Goal: Transaction & Acquisition: Download file/media

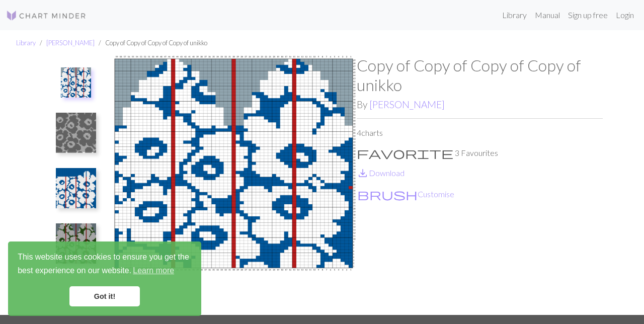
click at [18, 190] on div "Library [PERSON_NAME] Copy of Copy of Copy of Copy of unikko Copy of Copy of Co…" at bounding box center [322, 172] width 644 height 285
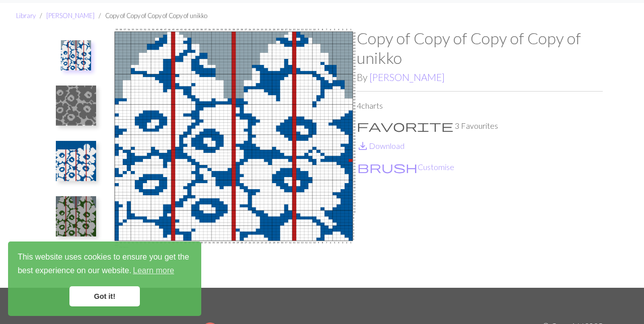
scroll to position [27, 0]
click at [376, 143] on link "save_alt Download" at bounding box center [381, 146] width 48 height 10
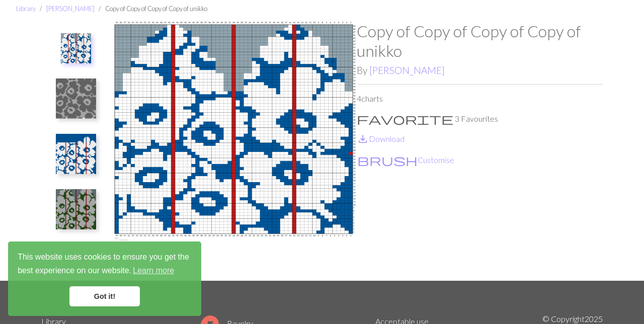
scroll to position [69, 0]
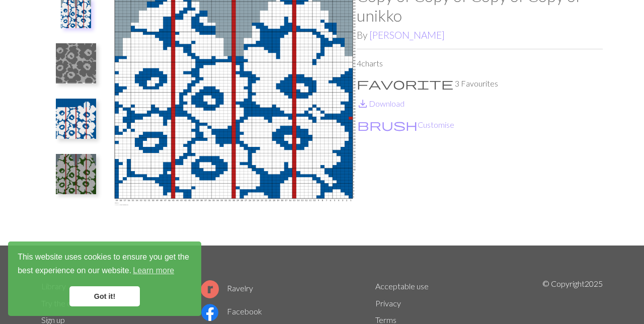
click at [30, 139] on div "Library Lu Cong Copy of Copy of Copy of Copy of unikko Copy of Copy of Copy of …" at bounding box center [322, 103] width 644 height 285
click at [30, 105] on div "Library Lu Cong Copy of Copy of Copy of Copy of unikko Copy of Copy of Copy of …" at bounding box center [322, 103] width 644 height 285
click at [33, 101] on div "Library Lu Cong Copy of Copy of Copy of Copy of unikko Copy of Copy of Copy of …" at bounding box center [322, 103] width 644 height 285
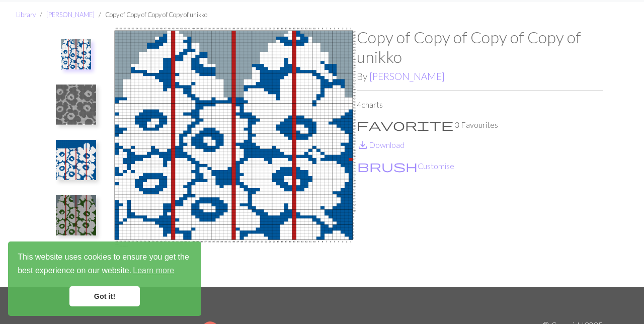
scroll to position [0, 0]
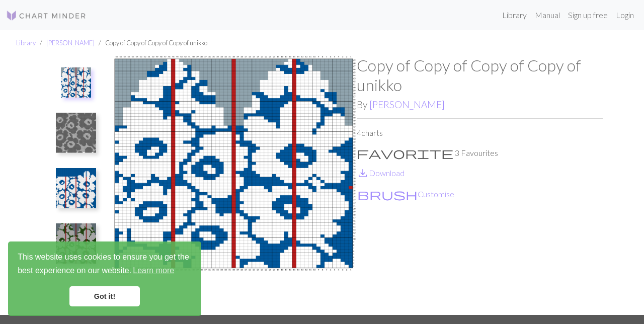
click at [160, 141] on img at bounding box center [234, 185] width 246 height 259
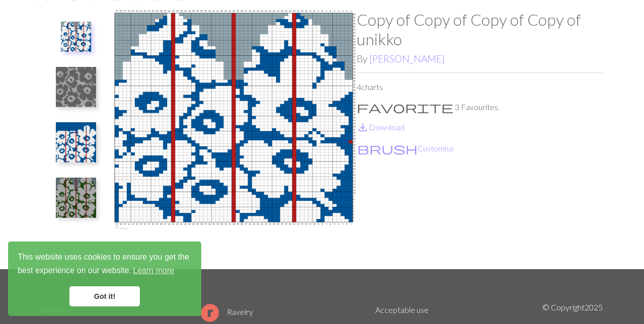
scroll to position [46, 0]
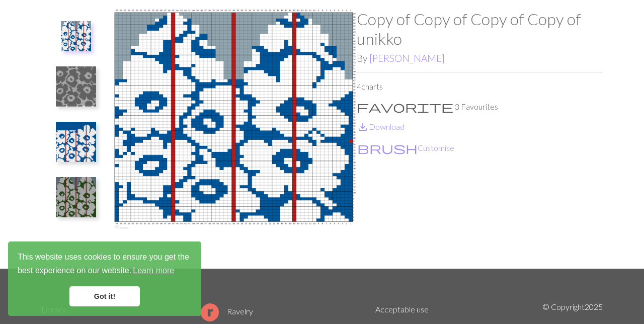
click at [160, 159] on img at bounding box center [234, 139] width 246 height 259
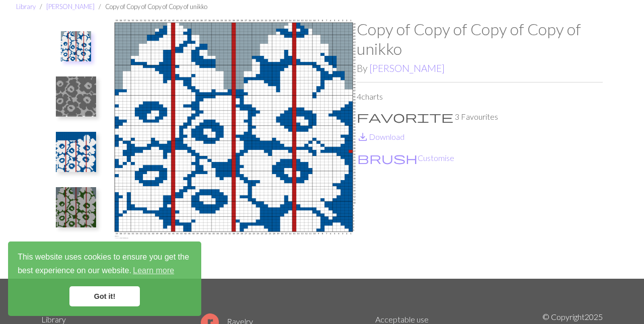
scroll to position [37, 0]
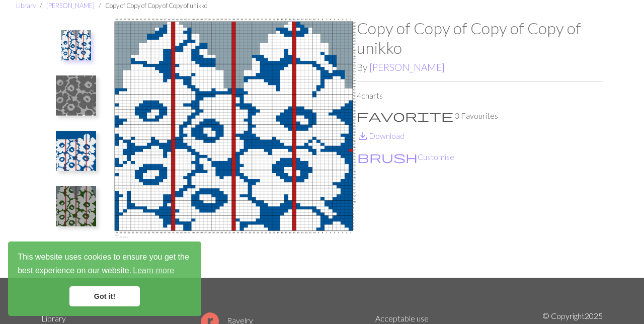
click at [80, 291] on link "Got it!" at bounding box center [104, 296] width 70 height 20
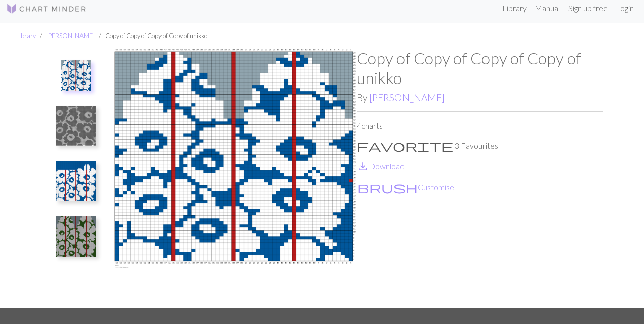
scroll to position [9, 0]
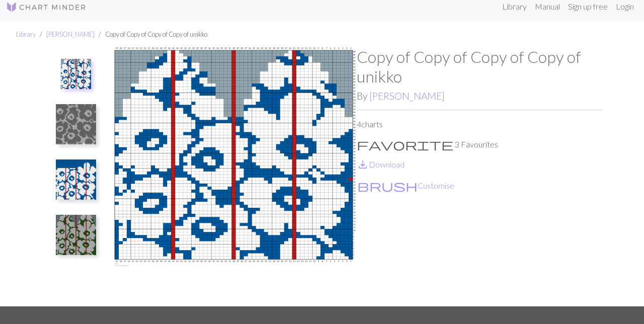
click at [381, 164] on link "save_alt Download" at bounding box center [381, 165] width 48 height 10
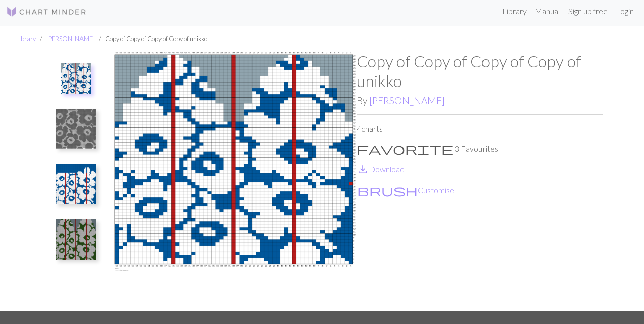
scroll to position [0, 0]
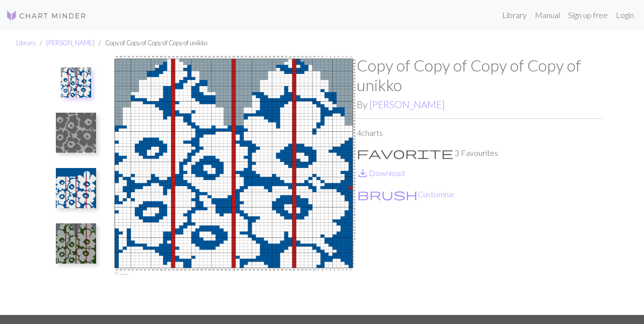
click at [194, 180] on img at bounding box center [234, 185] width 246 height 259
click at [190, 169] on img at bounding box center [234, 185] width 246 height 259
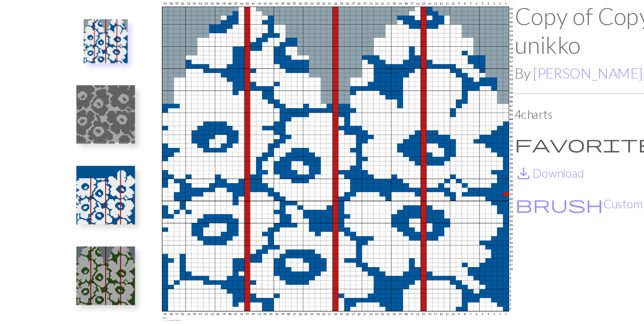
click at [67, 191] on img at bounding box center [76, 188] width 40 height 40
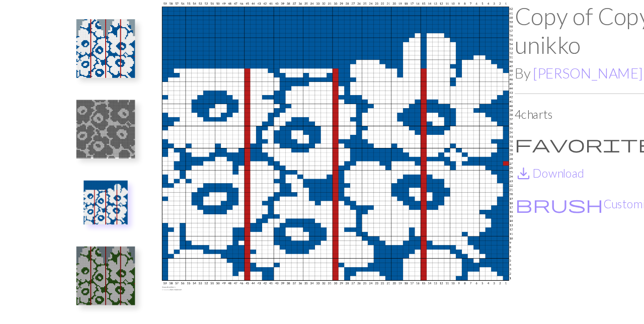
click at [106, 124] on ul at bounding box center [75, 181] width 69 height 251
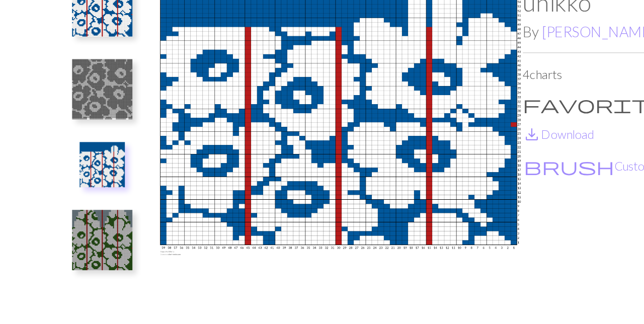
click at [67, 237] on img at bounding box center [76, 244] width 40 height 40
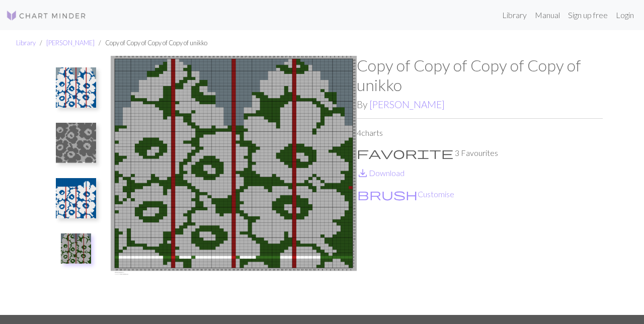
click at [72, 83] on img at bounding box center [76, 87] width 40 height 40
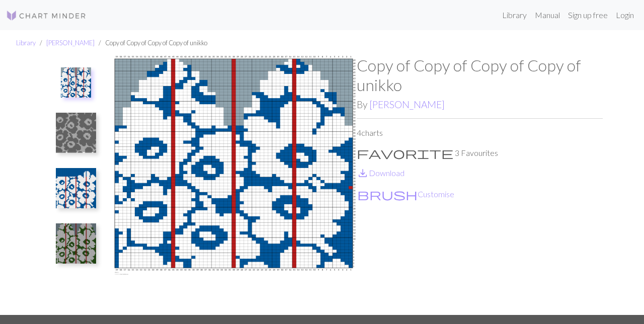
click at [642, 189] on div "Library Lu Cong Copy of Copy of Copy of Copy of unikko Copy of Copy of Copy of …" at bounding box center [322, 172] width 644 height 285
click at [643, 193] on div "Library Lu Cong Copy of Copy of Copy of Copy of unikko Copy of Copy of Copy of …" at bounding box center [322, 172] width 644 height 285
click at [643, 205] on div "Library Lu Cong Copy of Copy of Copy of Copy of unikko Copy of Copy of Copy of …" at bounding box center [322, 172] width 644 height 285
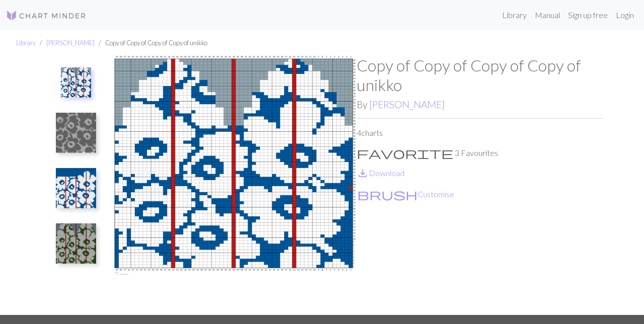
click at [385, 172] on link "save_alt Download" at bounding box center [381, 173] width 48 height 10
click at [383, 170] on link "save_alt Download" at bounding box center [381, 173] width 48 height 10
click at [382, 172] on link "save_alt Download" at bounding box center [381, 173] width 48 height 10
